Goal: Information Seeking & Learning: Find specific fact

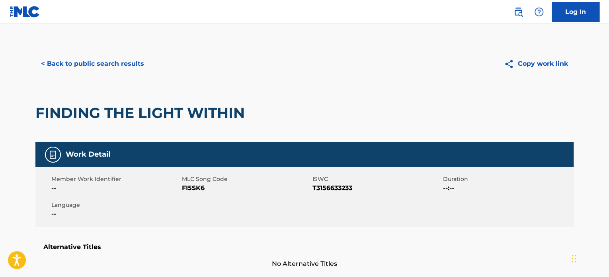
click at [115, 64] on button "< Back to public search results" at bounding box center [92, 64] width 114 height 20
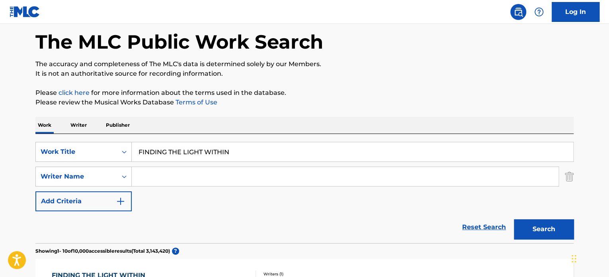
scroll to position [89, 0]
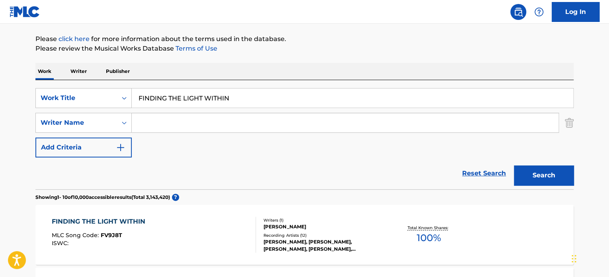
click at [177, 97] on input "FINDING THE LIGHT WITHIN" at bounding box center [353, 97] width 442 height 19
paste input "I CAN'T LET THIS GO"
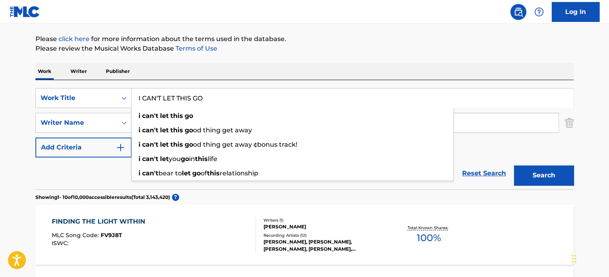
type input "I CAN'T LET THIS GO"
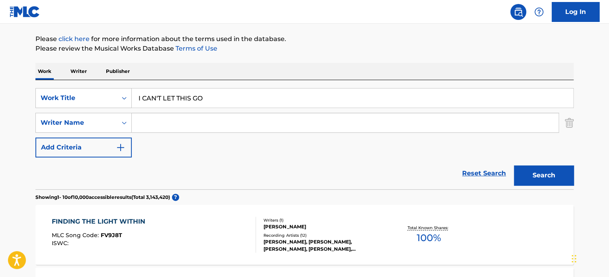
click at [125, 168] on div "Reset Search Search" at bounding box center [304, 173] width 539 height 32
click at [163, 125] on input "Search Form" at bounding box center [345, 122] width 427 height 19
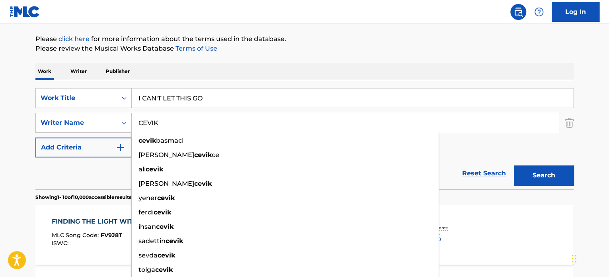
click at [163, 125] on input "CEVIK" at bounding box center [345, 122] width 427 height 19
type input "CEVIK"
drag, startPoint x: 540, startPoint y: 178, endPoint x: 536, endPoint y: 176, distance: 4.7
click at [539, 178] on button "Search" at bounding box center [544, 175] width 60 height 20
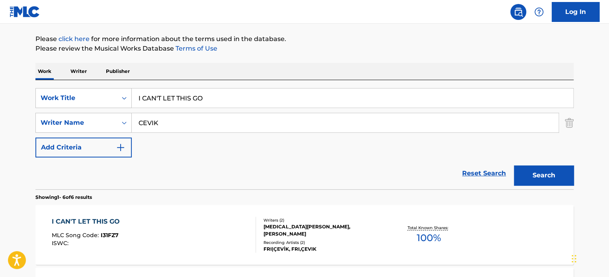
scroll to position [129, 0]
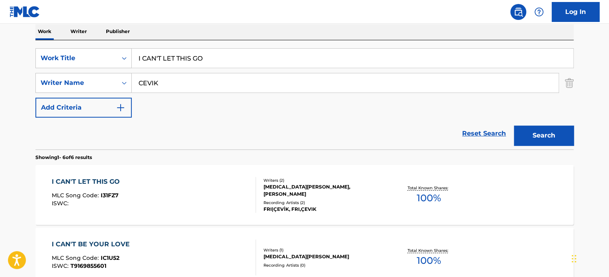
click at [209, 181] on div "I CAN'T LET THIS GO MLC Song Code : I31FZ7 ISWC :" at bounding box center [154, 195] width 205 height 36
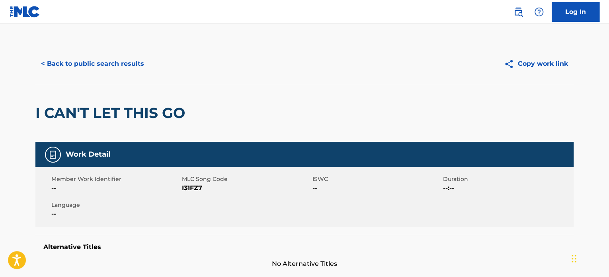
click at [132, 73] on button "< Back to public search results" at bounding box center [92, 64] width 114 height 20
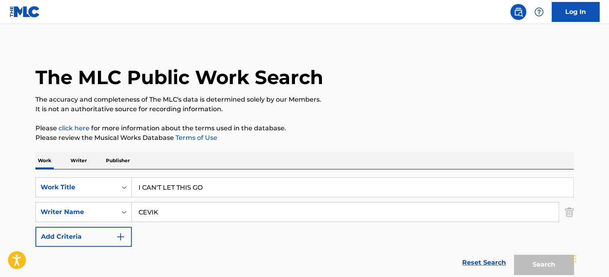
scroll to position [129, 0]
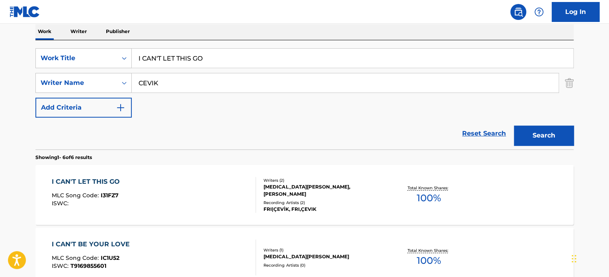
click at [170, 58] on input "I CAN'T LET THIS GO" at bounding box center [353, 58] width 442 height 19
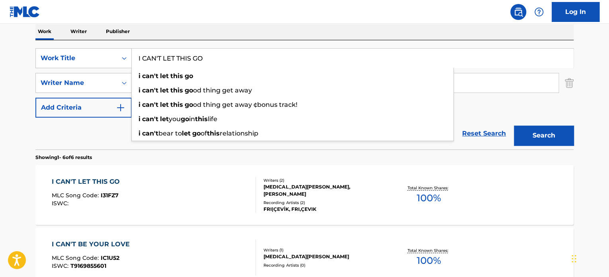
paste input "BEING STRONG"
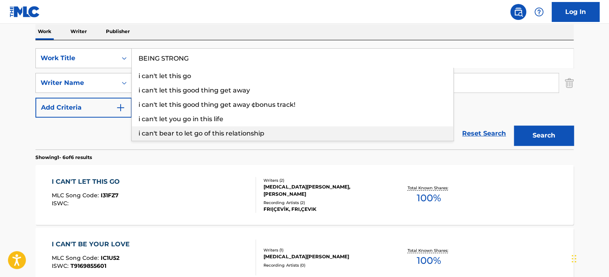
type input "BEING STRONG"
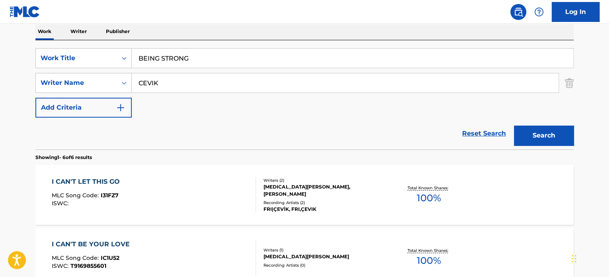
click at [113, 135] on div "Reset Search Search" at bounding box center [304, 134] width 539 height 32
click at [163, 82] on input "CEVIK" at bounding box center [345, 82] width 427 height 19
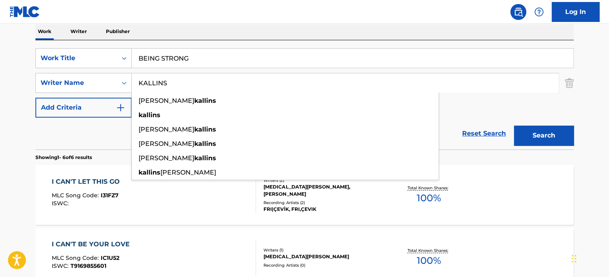
click at [163, 82] on input "KALLINS" at bounding box center [345, 82] width 427 height 19
type input "KALLINS"
click at [542, 135] on button "Search" at bounding box center [544, 135] width 60 height 20
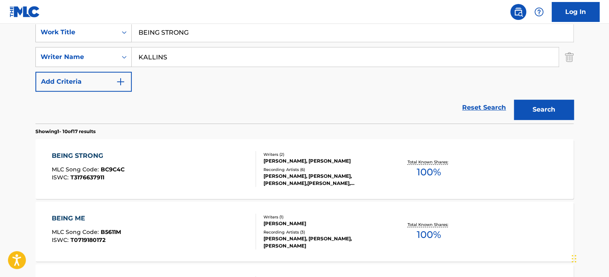
scroll to position [169, 0]
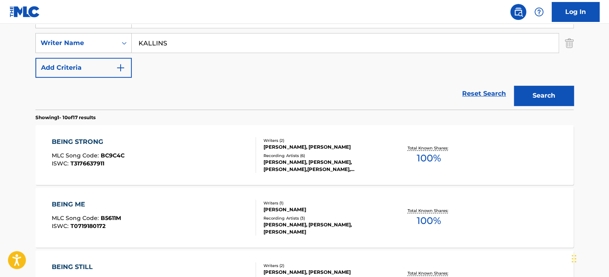
click at [200, 147] on div "BEING STRONG MLC Song Code : BC9C4C ISWC : T3176637911" at bounding box center [154, 155] width 205 height 36
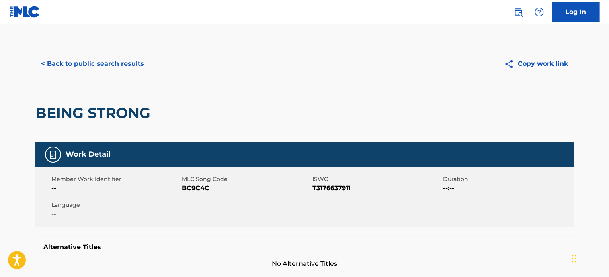
click at [141, 69] on button "< Back to public search results" at bounding box center [92, 64] width 114 height 20
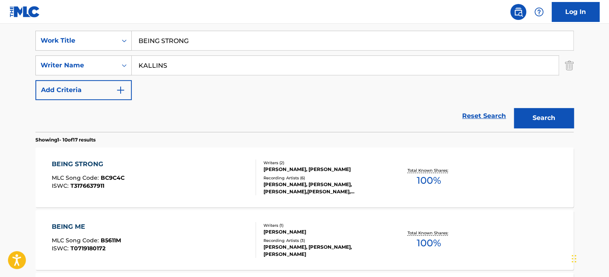
scroll to position [129, 0]
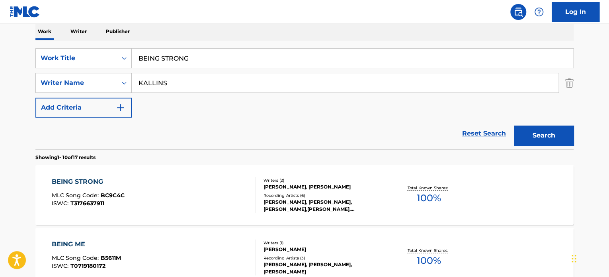
click at [180, 57] on input "BEING STRONG" at bounding box center [353, 58] width 442 height 19
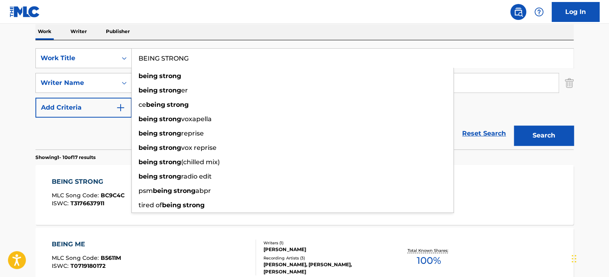
paste input "MOTIVATE YOUR LIFE"
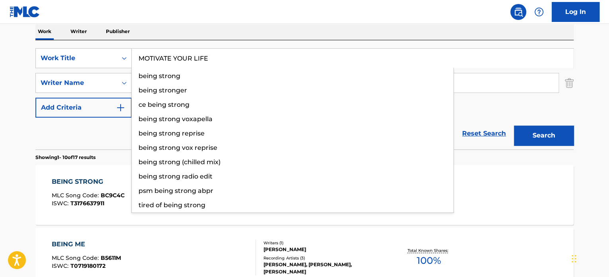
type input "MOTIVATE YOUR LIFE"
click at [118, 130] on div "Reset Search Search" at bounding box center [304, 134] width 539 height 32
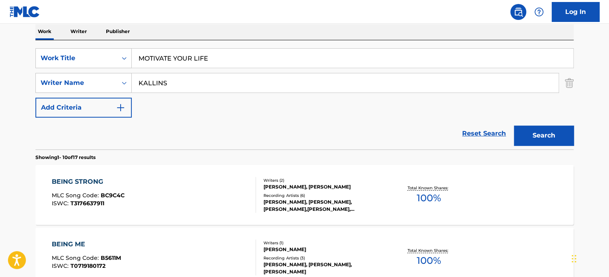
click at [536, 127] on button "Search" at bounding box center [544, 135] width 60 height 20
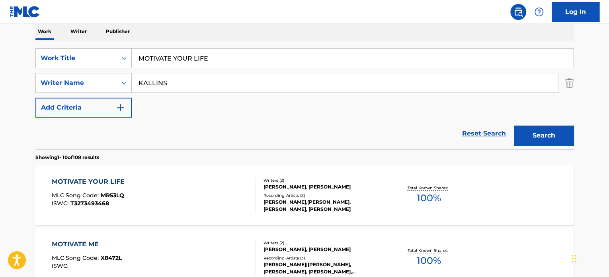
click at [202, 176] on div "MOTIVATE YOUR LIFE MLC Song Code : MR53LQ ISWC : T3273493468 Writers ( 2 ) [PER…" at bounding box center [304, 195] width 539 height 60
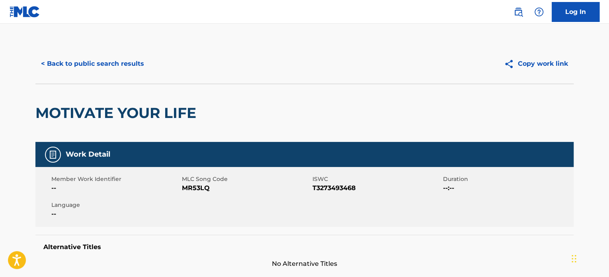
click at [129, 61] on button "< Back to public search results" at bounding box center [92, 64] width 114 height 20
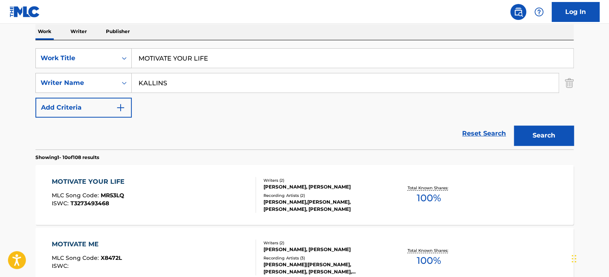
click at [189, 57] on input "MOTIVATE YOUR LIFE" at bounding box center [353, 58] width 442 height 19
paste input "TOGETHER WE SOAR"
type input "TOGETHER WE SOAR"
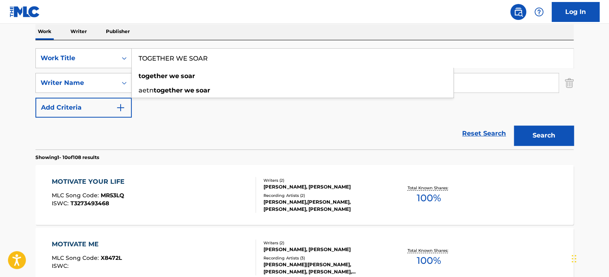
click at [125, 132] on div "Reset Search Search" at bounding box center [304, 134] width 539 height 32
click at [163, 76] on input "KALLINS" at bounding box center [345, 82] width 427 height 19
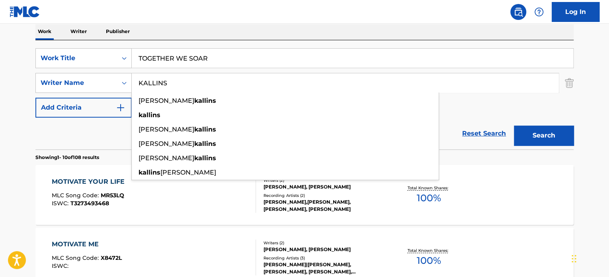
click at [163, 76] on input "KALLINS" at bounding box center [345, 82] width 427 height 19
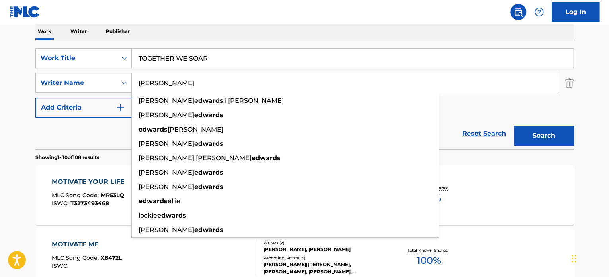
click at [165, 85] on input "[PERSON_NAME]" at bounding box center [345, 82] width 427 height 19
type input "[PERSON_NAME]"
click at [566, 141] on button "Search" at bounding box center [544, 135] width 60 height 20
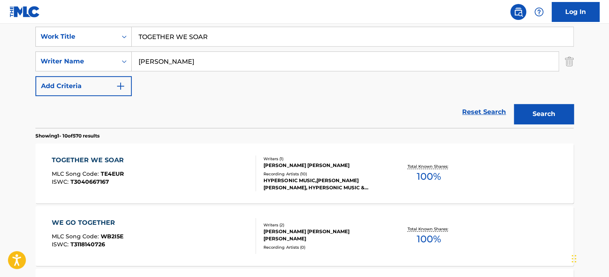
scroll to position [169, 0]
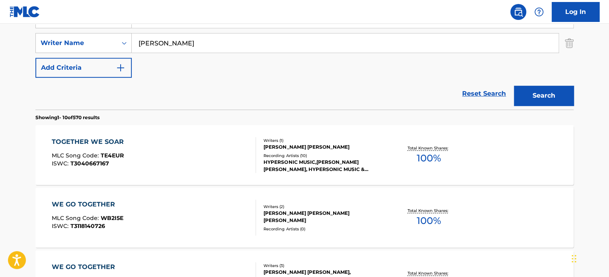
click at [223, 143] on div "TOGETHER WE SOAR MLC Song Code : TE4EUR ISWC : T3040667167" at bounding box center [154, 155] width 205 height 36
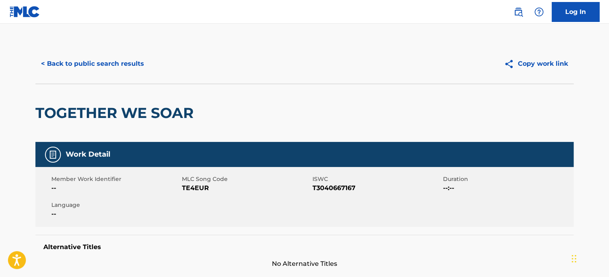
click at [127, 60] on button "< Back to public search results" at bounding box center [92, 64] width 114 height 20
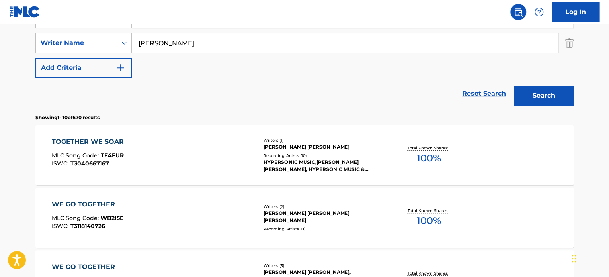
scroll to position [129, 0]
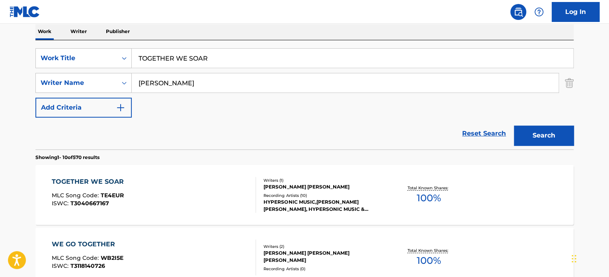
click at [172, 56] on input "TOGETHER WE SOAR" at bounding box center [353, 58] width 442 height 19
paste input "IF YOU EVER FEEL LIKE"
type input "IF YOU EVER FEEL LIKE"
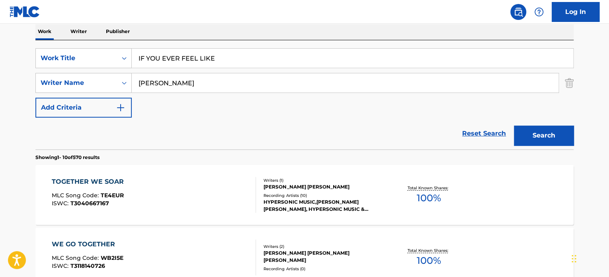
click at [129, 133] on div "Reset Search Search" at bounding box center [304, 134] width 539 height 32
click at [161, 88] on input "[PERSON_NAME]" at bounding box center [345, 82] width 427 height 19
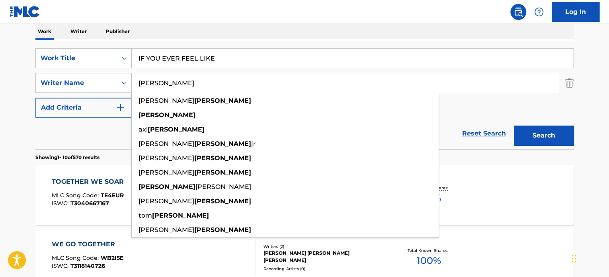
click at [159, 84] on input "[PERSON_NAME]" at bounding box center [345, 82] width 427 height 19
type input "[PERSON_NAME]"
click at [530, 132] on button "Search" at bounding box center [544, 135] width 60 height 20
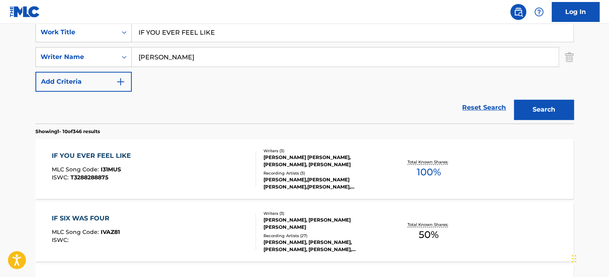
scroll to position [169, 0]
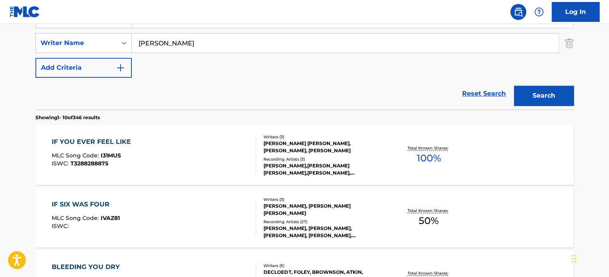
click at [194, 150] on div "IF YOU EVER FEEL LIKE MLC Song Code : I31MUS ISWC : T3288288875" at bounding box center [154, 155] width 205 height 36
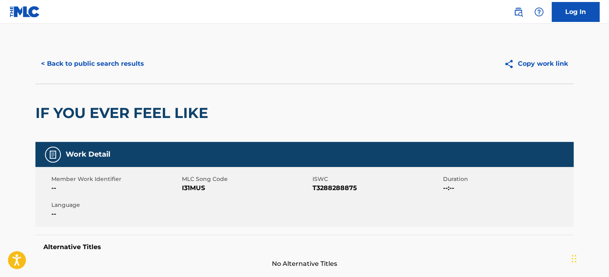
click at [127, 59] on button "< Back to public search results" at bounding box center [92, 64] width 114 height 20
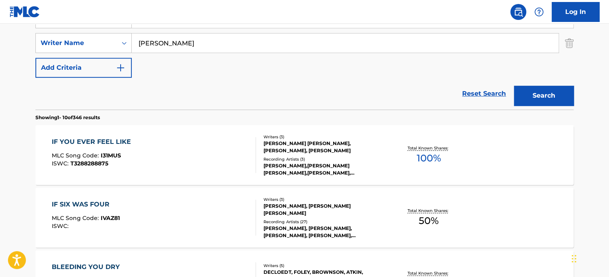
scroll to position [129, 0]
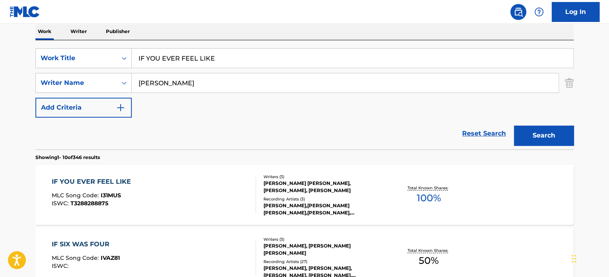
click at [193, 55] on input "IF YOU EVER FEEL LIKE" at bounding box center [353, 58] width 442 height 19
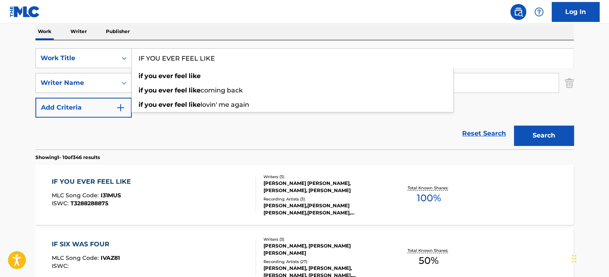
paste input "WIZARDS ACADEMY"
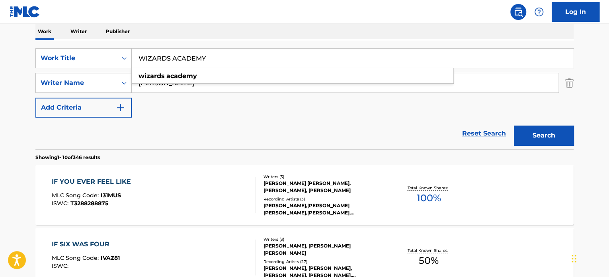
type input "WIZARDS ACADEMY"
click at [114, 129] on div "Reset Search Search" at bounding box center [304, 134] width 539 height 32
click at [169, 87] on input "[PERSON_NAME]" at bounding box center [345, 82] width 427 height 19
click at [536, 137] on button "Search" at bounding box center [544, 135] width 60 height 20
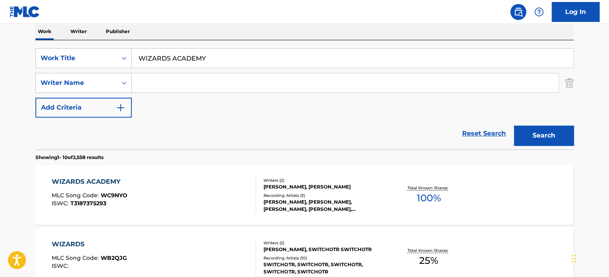
scroll to position [169, 0]
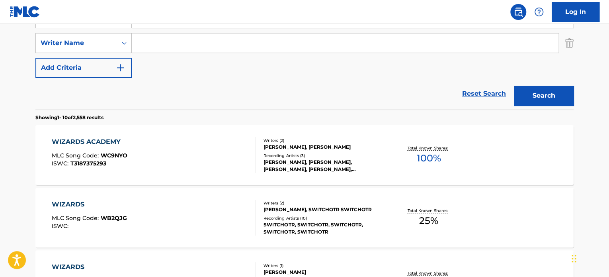
click at [231, 148] on div "WIZARDS ACADEMY MLC Song Code : WC9NYO ISWC : T3187375293" at bounding box center [154, 155] width 205 height 36
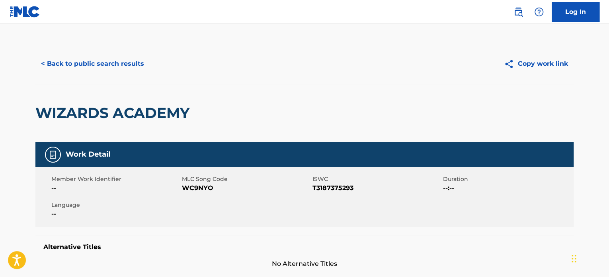
click at [129, 55] on button "< Back to public search results" at bounding box center [92, 64] width 114 height 20
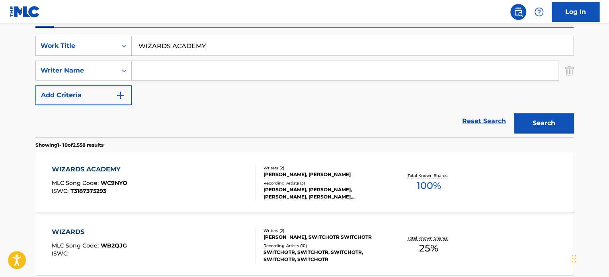
scroll to position [129, 0]
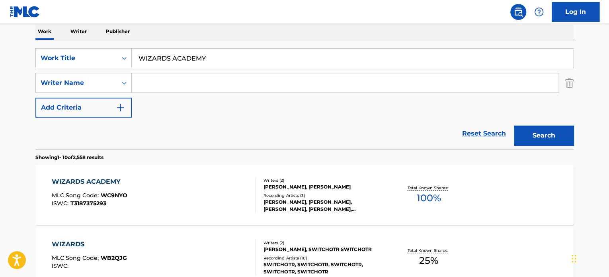
click at [172, 59] on input "WIZARDS ACADEMY" at bounding box center [353, 58] width 442 height 19
paste input "LAND OF DREAMS"
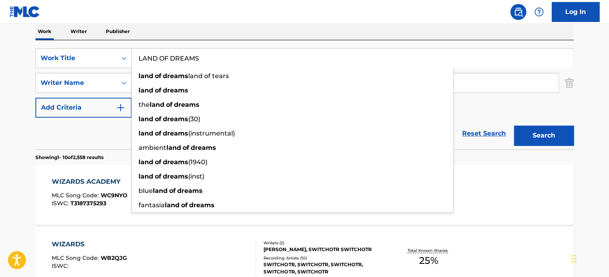
type input "LAND OF DREAMS"
click at [110, 137] on div "Reset Search Search" at bounding box center [304, 134] width 539 height 32
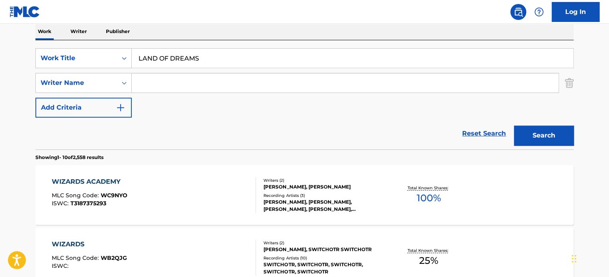
click at [161, 86] on input "Search Form" at bounding box center [345, 82] width 427 height 19
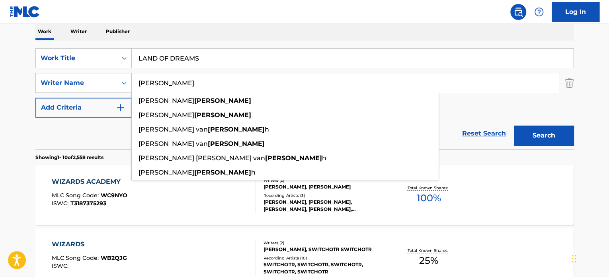
click at [161, 86] on input "[PERSON_NAME]" at bounding box center [345, 82] width 427 height 19
type input "[PERSON_NAME]"
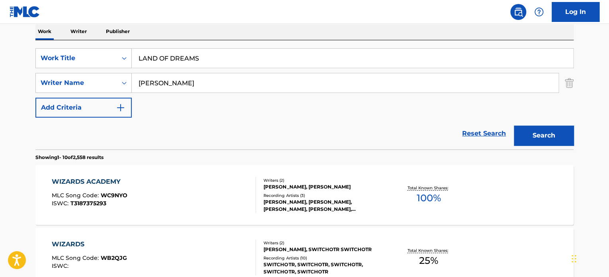
click at [551, 135] on button "Search" at bounding box center [544, 135] width 60 height 20
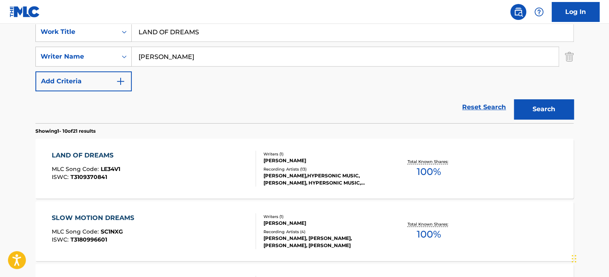
scroll to position [169, 0]
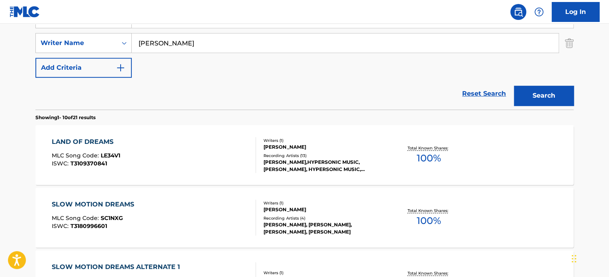
click at [215, 146] on div "LAND OF DREAMS MLC Song Code : LE34V1 ISWC : T3109370841" at bounding box center [154, 155] width 205 height 36
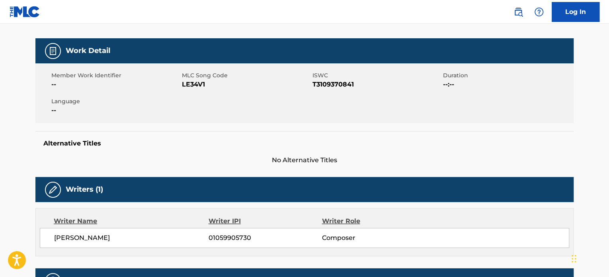
scroll to position [199, 0]
